Goal: Check status: Check status

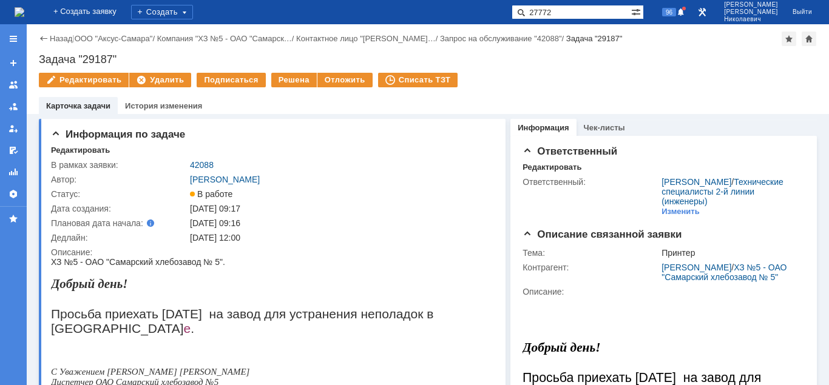
type input "27772"
click at [526, 14] on span at bounding box center [519, 12] width 15 height 15
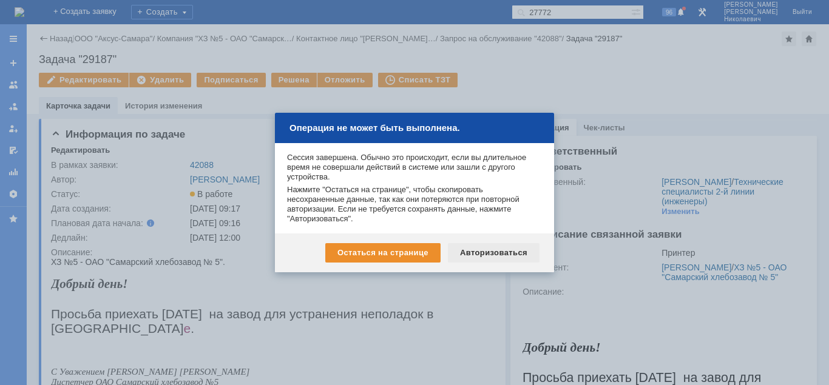
click at [491, 249] on div "Авторизоваться" at bounding box center [494, 252] width 92 height 19
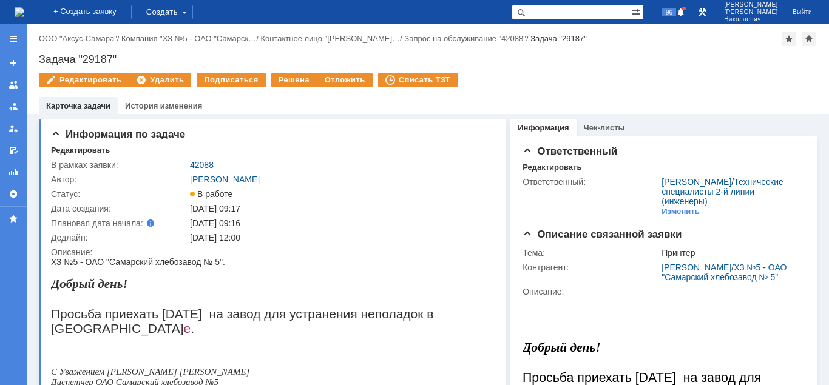
paste input "27772"
click at [552, 12] on input "text" at bounding box center [572, 12] width 120 height 15
type input "27772"
click at [526, 10] on span at bounding box center [519, 12] width 15 height 15
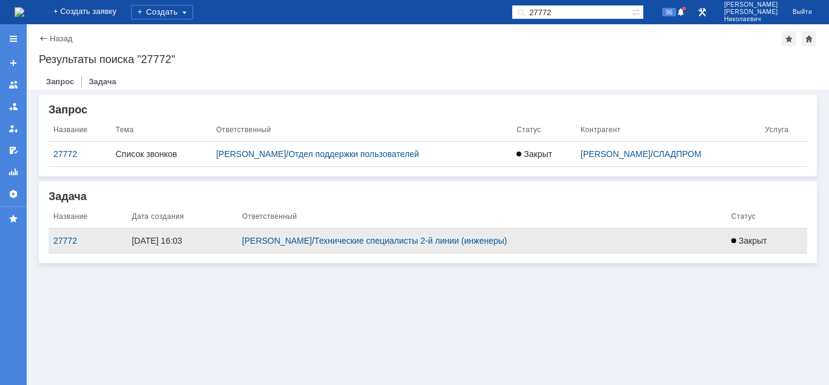
click at [69, 235] on td "27772" at bounding box center [88, 241] width 78 height 25
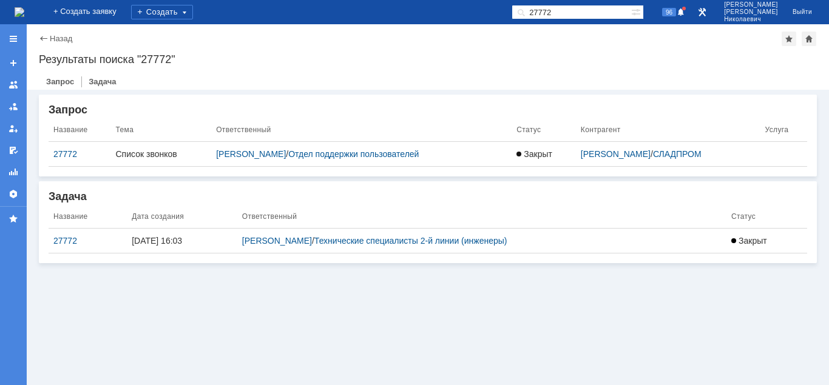
drag, startPoint x: 67, startPoint y: 238, endPoint x: 127, endPoint y: 231, distance: 61.2
click at [67, 238] on div "27772" at bounding box center [87, 241] width 69 height 10
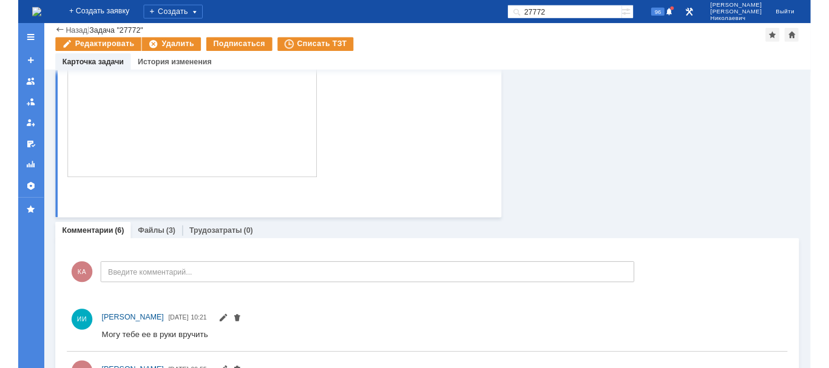
scroll to position [186, 0]
